Goal: Entertainment & Leisure: Consume media (video, audio)

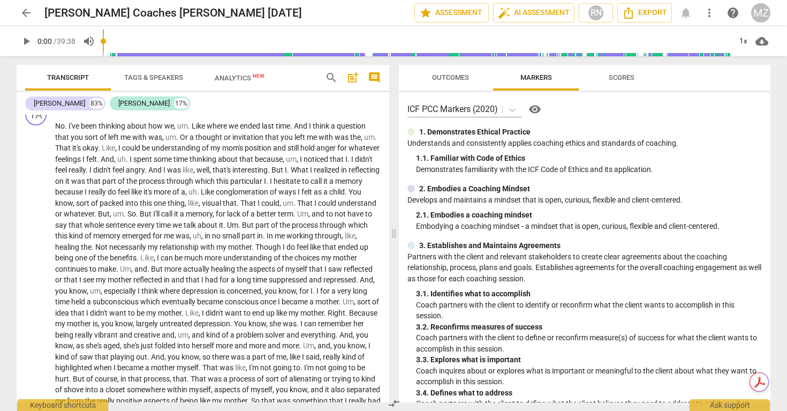
scroll to position [299, 0]
click at [216, 191] on span "Like" at bounding box center [208, 190] width 15 height 9
click at [109, 247] on span "Not" at bounding box center [102, 246] width 14 height 9
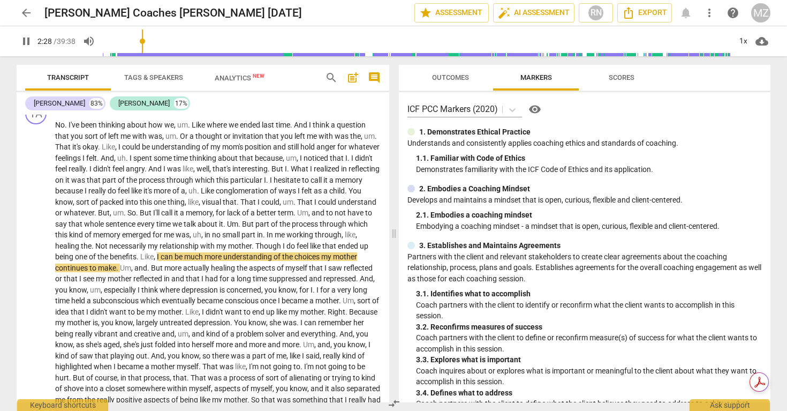
click at [28, 41] on span "pause" at bounding box center [26, 41] width 13 height 13
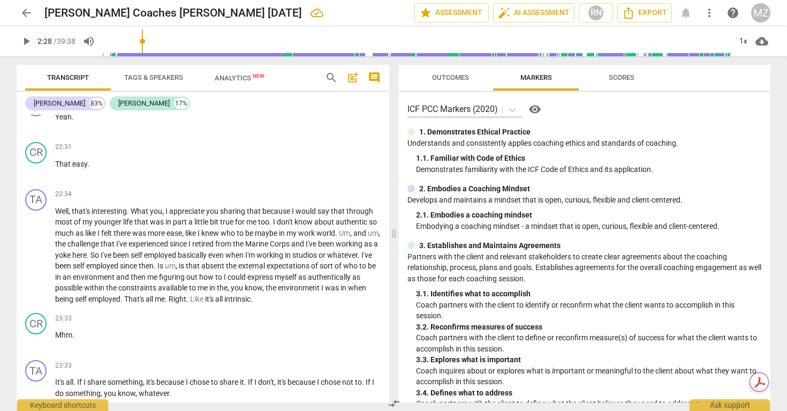
scroll to position [2571, 0]
click at [379, 235] on span "," at bounding box center [380, 231] width 2 height 9
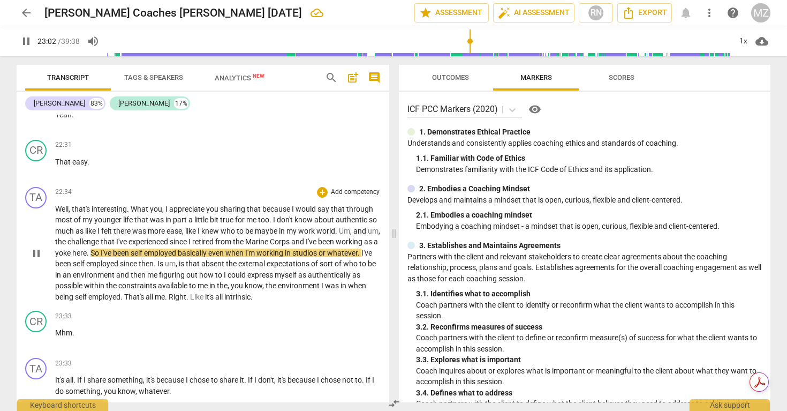
click at [37, 260] on span "pause" at bounding box center [36, 253] width 13 height 13
click at [67, 246] on span "the" at bounding box center [61, 241] width 12 height 9
click at [37, 260] on span "pause" at bounding box center [36, 253] width 13 height 13
click at [37, 260] on span "play_arrow" at bounding box center [36, 253] width 13 height 13
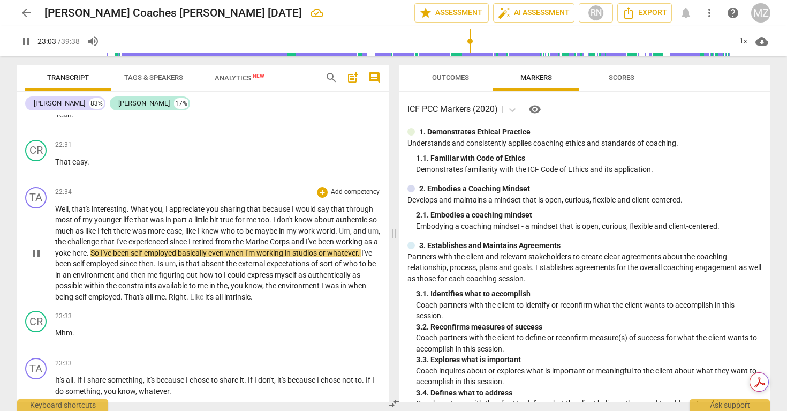
click at [35, 260] on span "pause" at bounding box center [36, 253] width 13 height 13
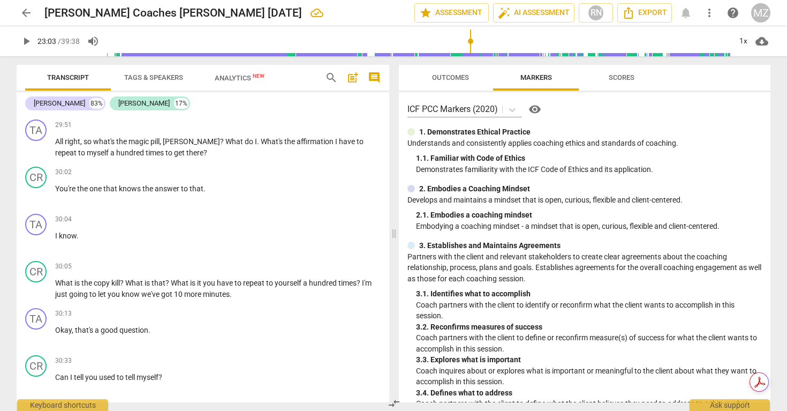
scroll to position [4160, 0]
click at [57, 287] on span "What" at bounding box center [64, 282] width 19 height 9
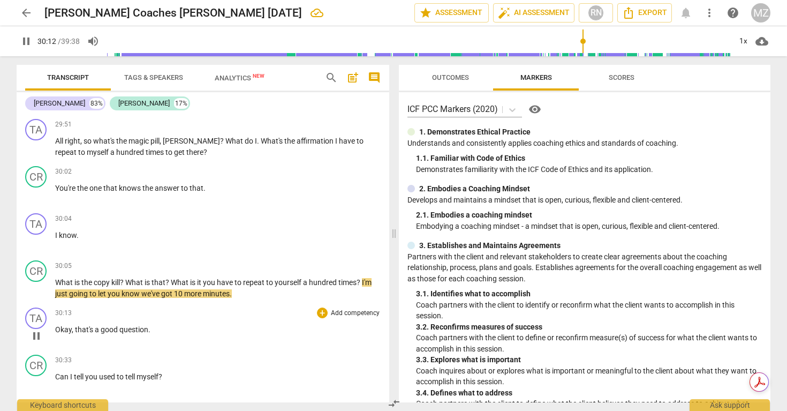
click at [36, 342] on span "pause" at bounding box center [36, 335] width 13 height 13
type input "1813"
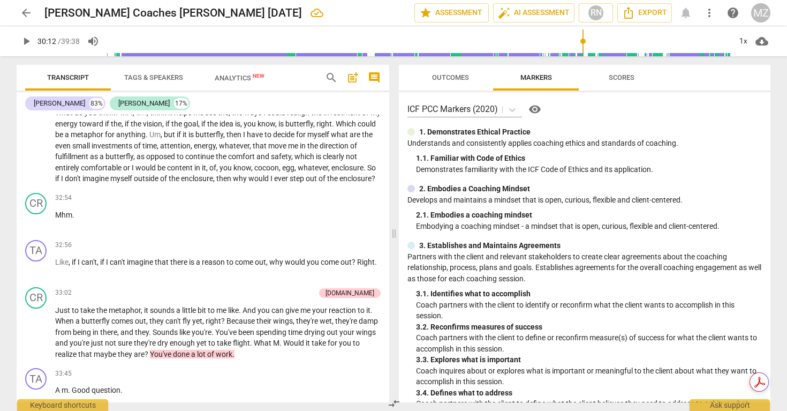
scroll to position [4881, 0]
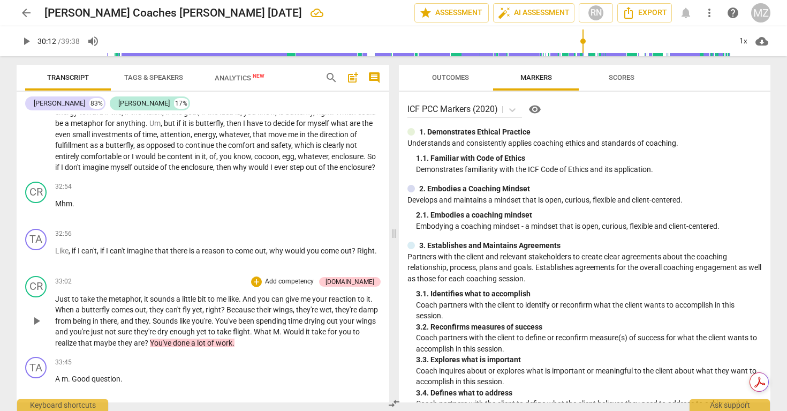
click at [91, 336] on span "you're" at bounding box center [80, 331] width 21 height 9
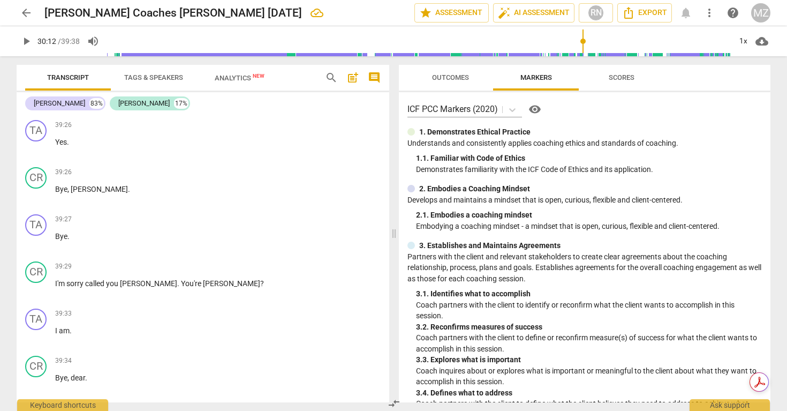
scroll to position [6677, 0]
